Goal: Task Accomplishment & Management: Manage account settings

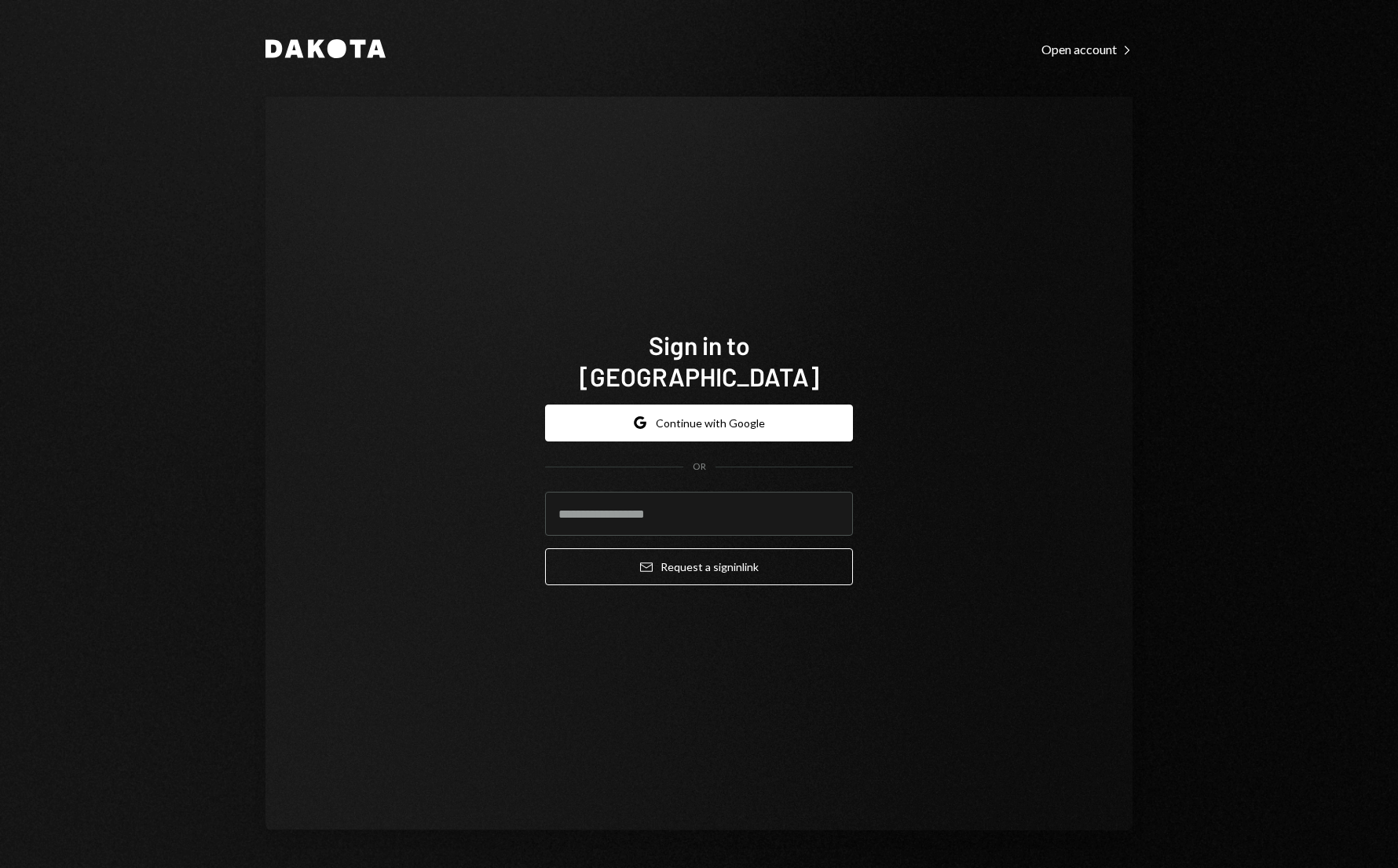
click at [319, 339] on div "Sign in to Dakota Google Continue with Google OR Email Request a sign in link" at bounding box center [698, 464] width 867 height 734
click at [659, 408] on button "Google Continue with Google" at bounding box center [699, 422] width 308 height 36
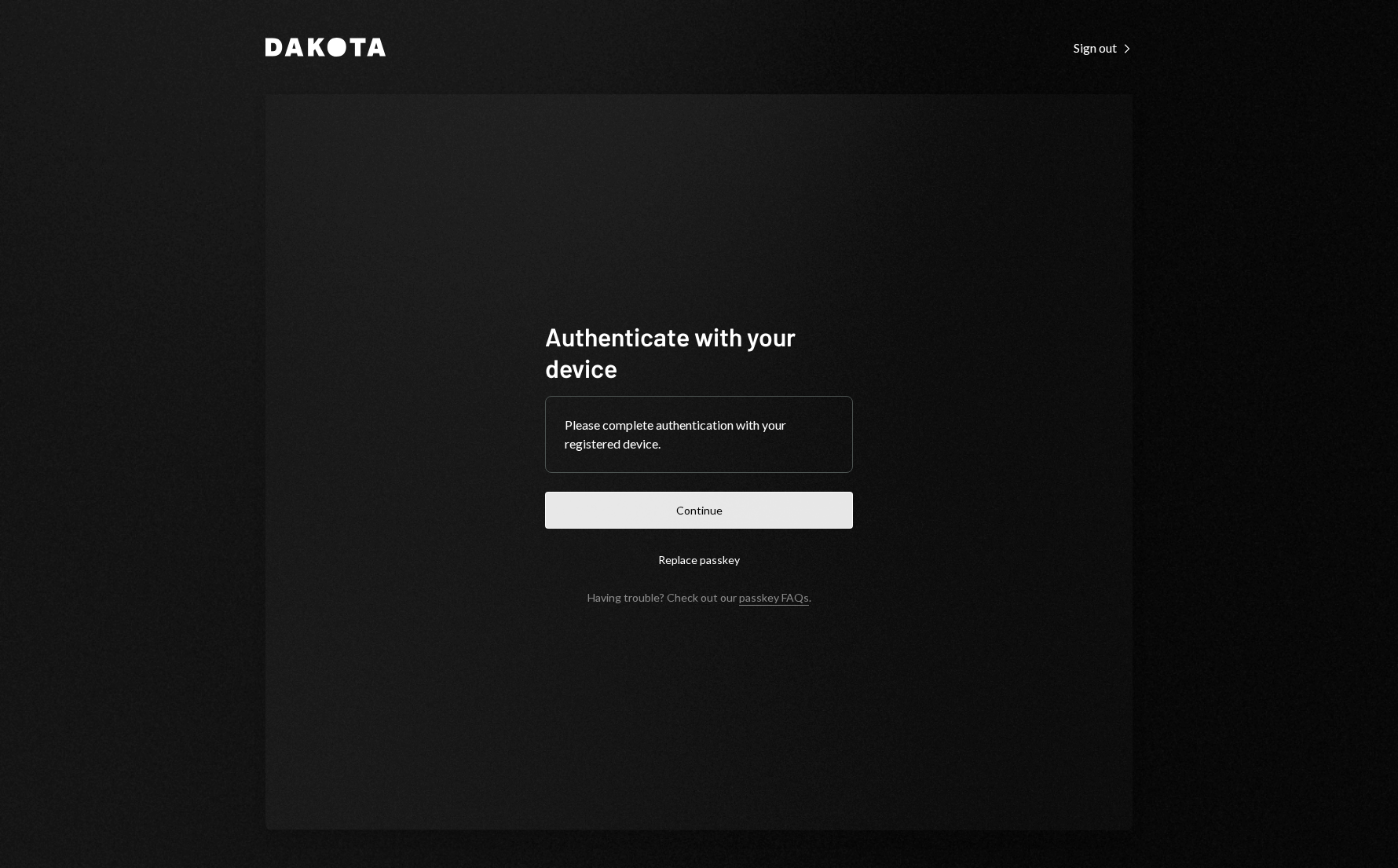
click at [697, 507] on button "Continue" at bounding box center [699, 510] width 308 height 36
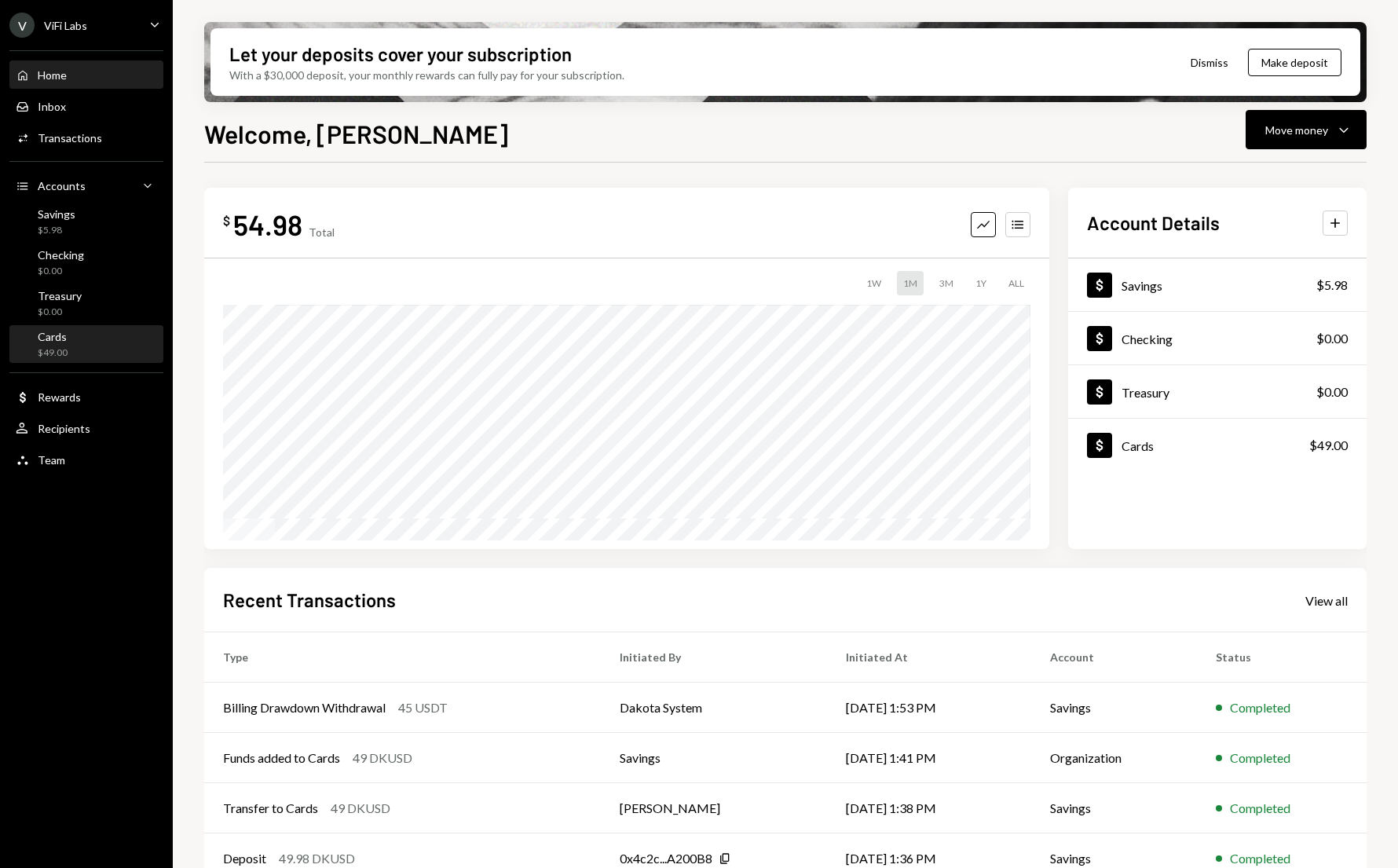
click at [52, 350] on div "$49.00" at bounding box center [52, 353] width 30 height 13
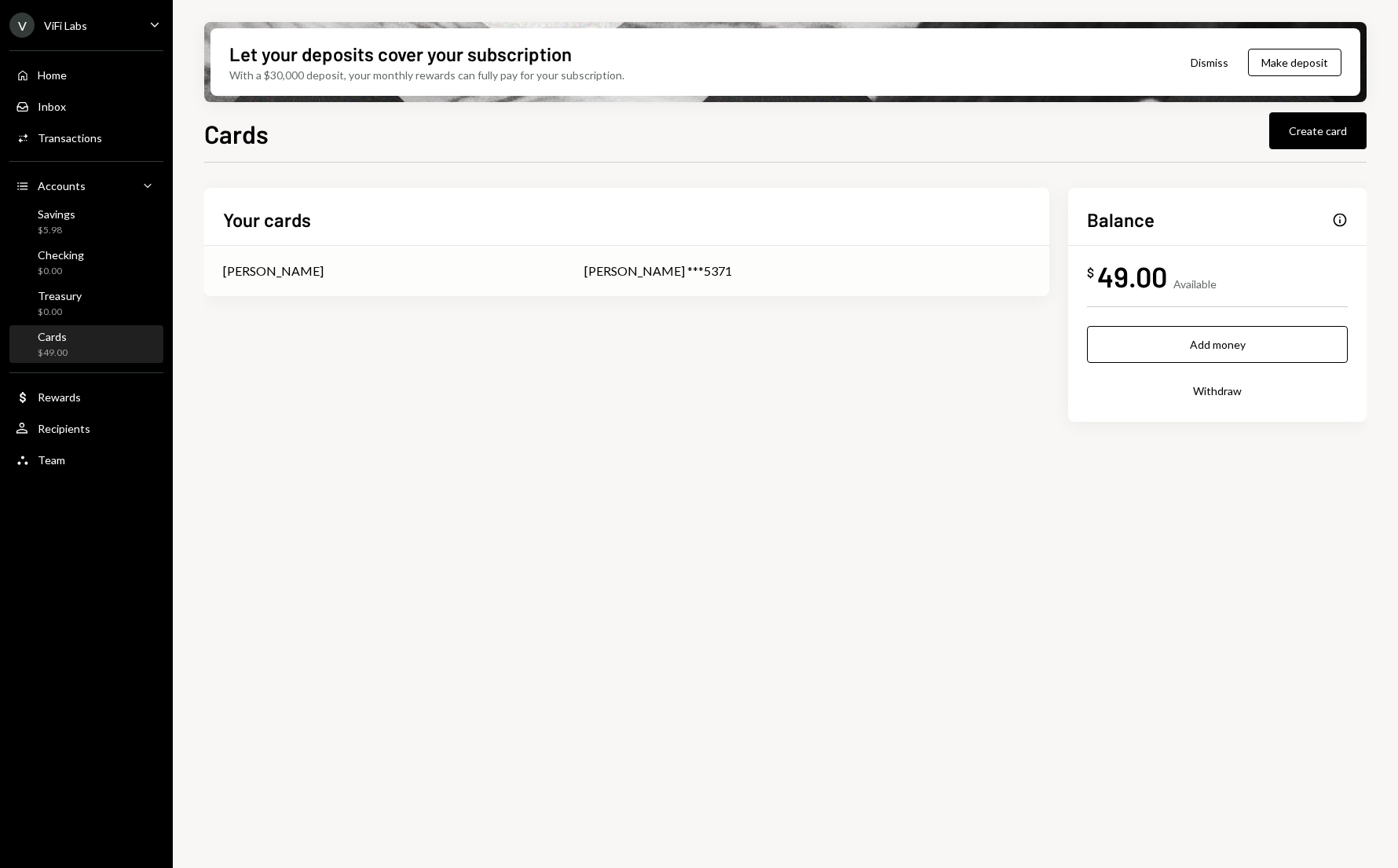
click at [530, 269] on div "[PERSON_NAME]" at bounding box center [384, 271] width 324 height 19
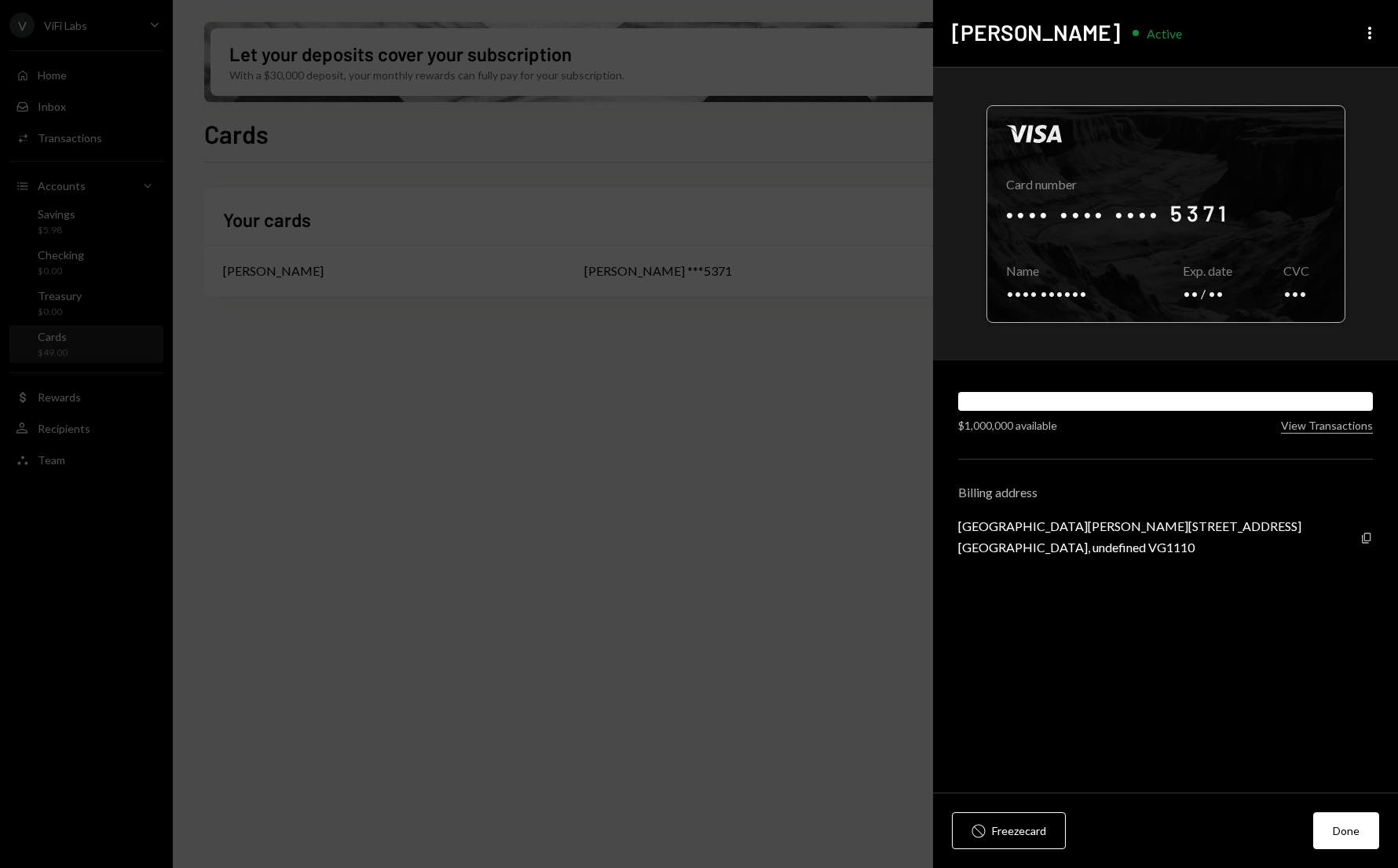
click at [1026, 237] on div at bounding box center [1166, 213] width 357 height 216
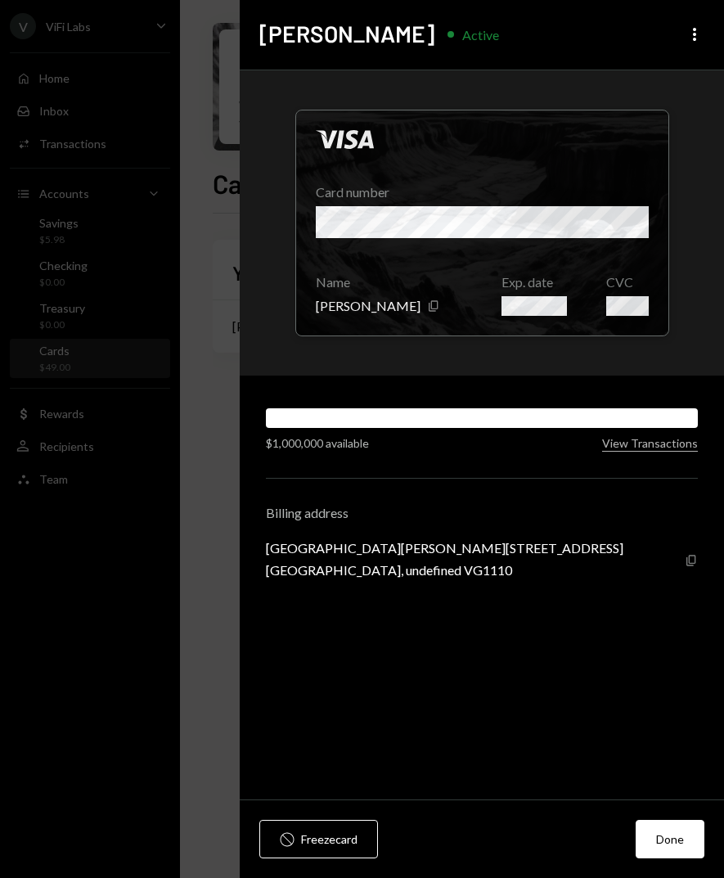
click at [689, 560] on icon "button" at bounding box center [690, 560] width 9 height 11
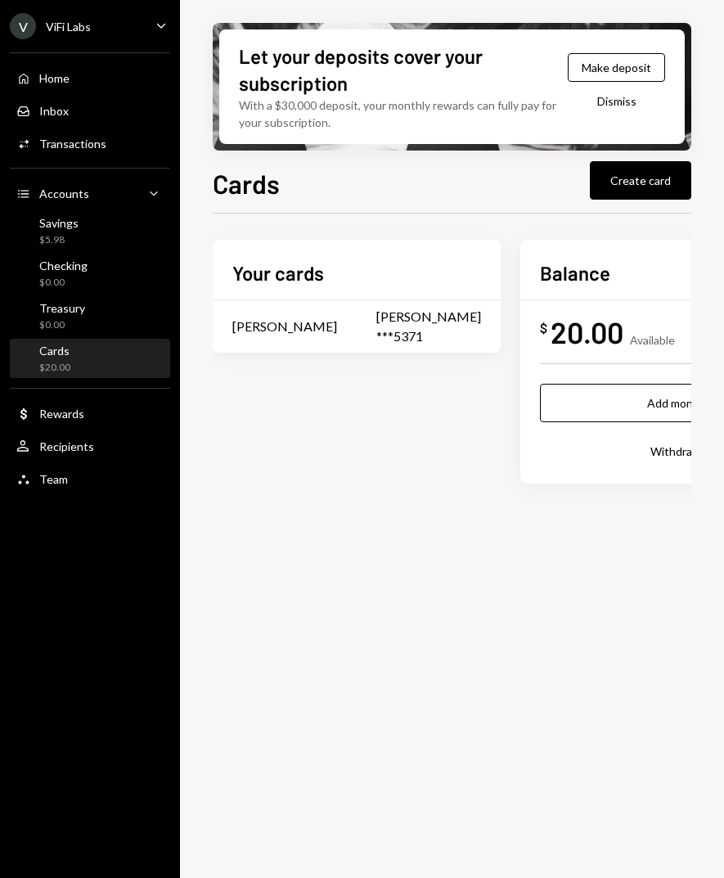
click at [267, 470] on div "Your cards [PERSON_NAME] [PERSON_NAME] ***5371 Balance Info $ 20.00 Available A…" at bounding box center [454, 362] width 482 height 244
